Goal: Task Accomplishment & Management: Manage account settings

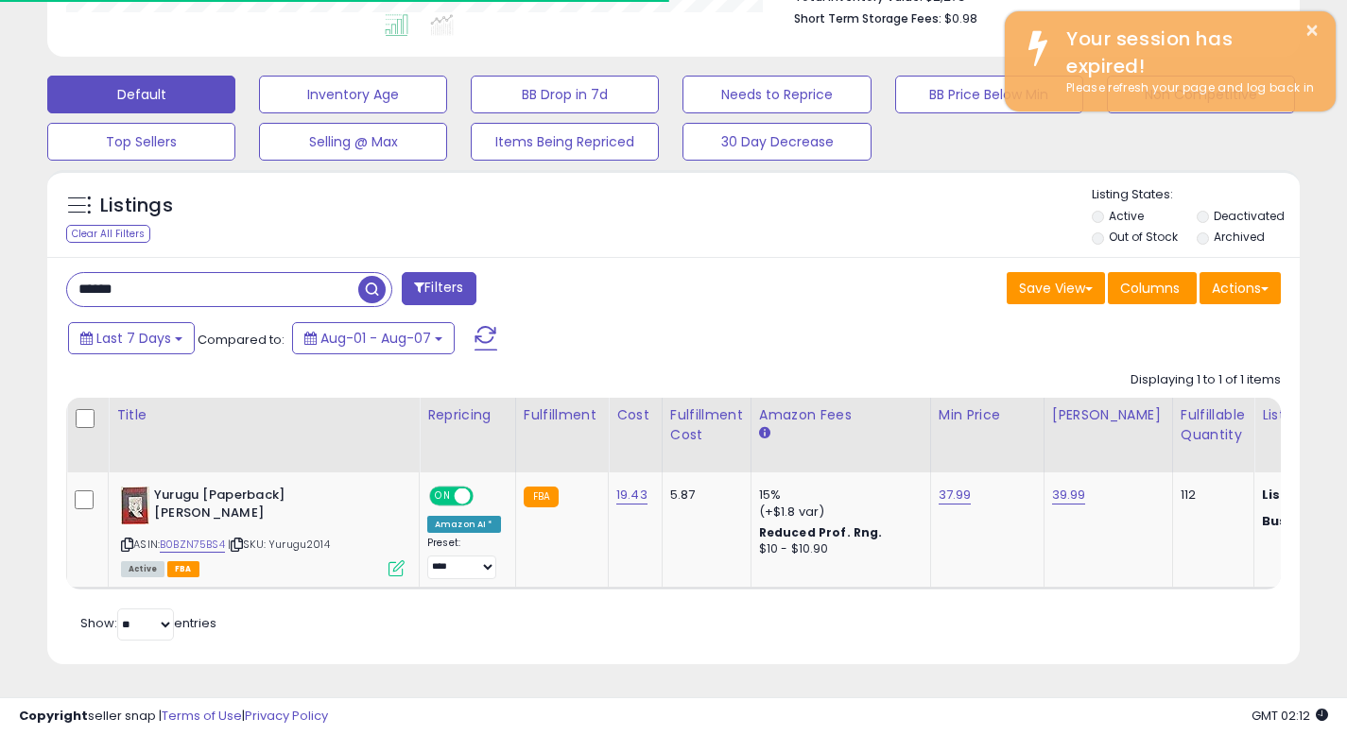
scroll to position [388, 725]
